Goal: Task Accomplishment & Management: Manage account settings

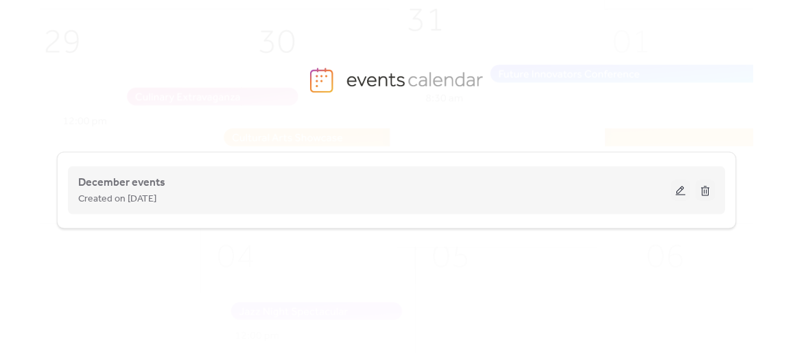
click at [382, 174] on div "December events Created on [DATE]" at bounding box center [374, 190] width 593 height 33
click at [159, 184] on span "December events" at bounding box center [121, 183] width 87 height 16
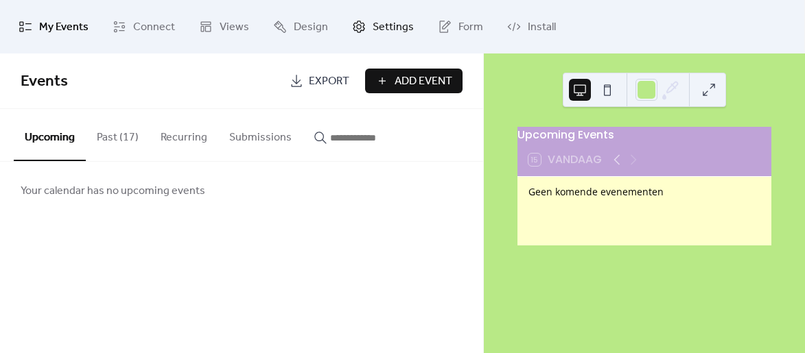
click at [373, 22] on span "Settings" at bounding box center [393, 27] width 41 height 22
